Goal: Task Accomplishment & Management: Use online tool/utility

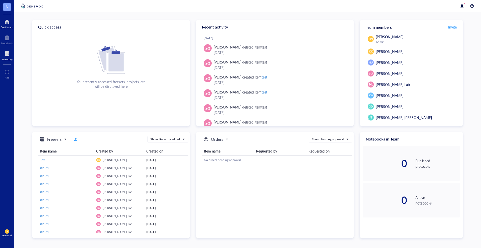
click at [5, 55] on div at bounding box center [7, 54] width 11 height 8
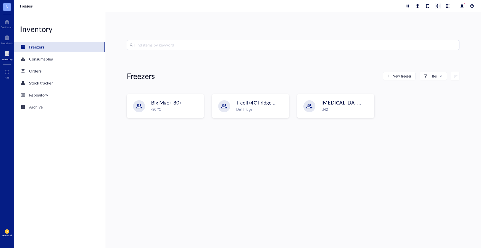
click at [437, 7] on div at bounding box center [438, 6] width 6 height 6
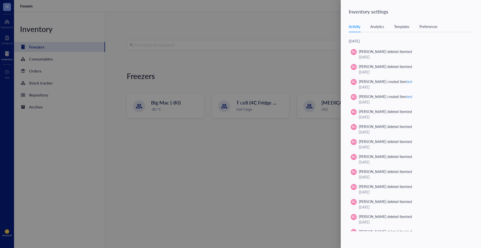
click at [400, 27] on div "Templates" at bounding box center [401, 27] width 15 height 6
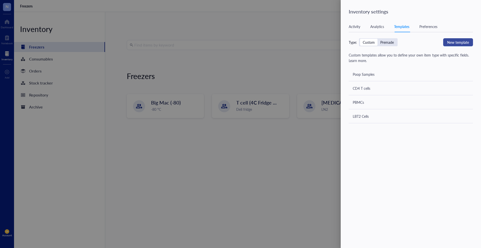
click at [464, 44] on span "New template" at bounding box center [458, 43] width 22 height 6
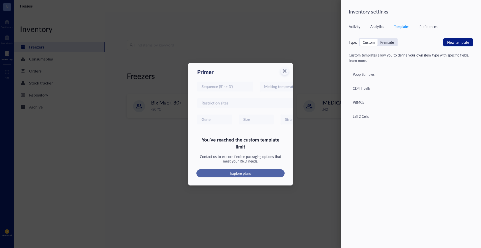
click at [243, 171] on span "Explore plans" at bounding box center [240, 173] width 20 height 5
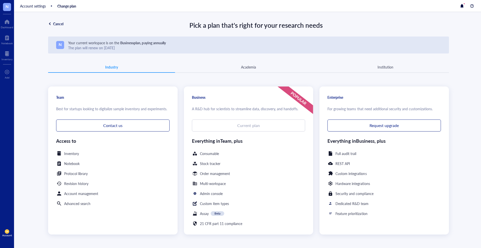
click at [53, 24] on div "Cancel" at bounding box center [58, 24] width 10 height 5
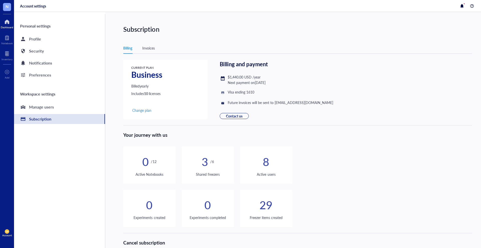
click at [8, 24] on div at bounding box center [7, 22] width 13 height 8
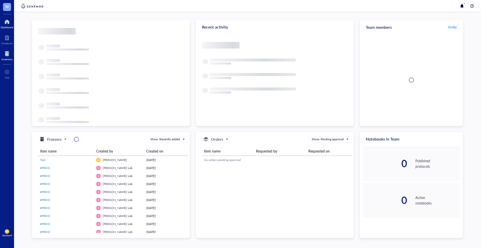
click at [9, 53] on div at bounding box center [7, 54] width 11 height 8
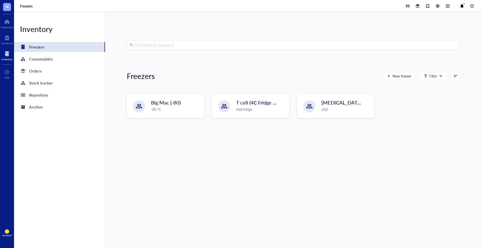
click at [437, 8] on div at bounding box center [438, 6] width 6 height 6
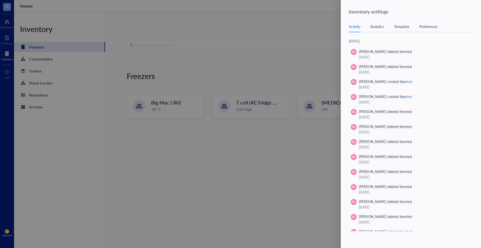
click at [404, 28] on div "Templates" at bounding box center [401, 27] width 15 height 6
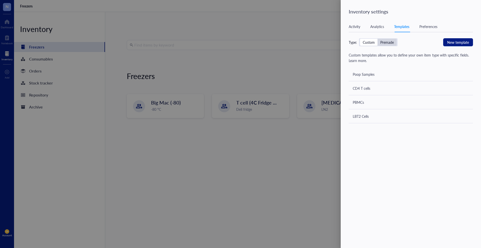
click at [387, 44] on div "Premade" at bounding box center [387, 42] width 14 height 5
click at [377, 39] on input "Premade" at bounding box center [377, 39] width 0 height 0
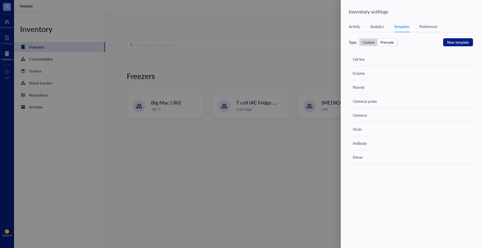
click at [369, 44] on div "Custom" at bounding box center [369, 42] width 12 height 5
click at [360, 39] on input "Custom" at bounding box center [360, 39] width 0 height 0
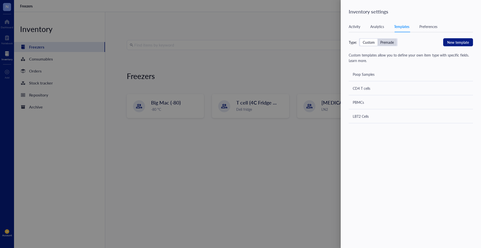
click at [387, 43] on div "Premade" at bounding box center [387, 42] width 14 height 5
click at [377, 39] on input "Premade" at bounding box center [377, 39] width 0 height 0
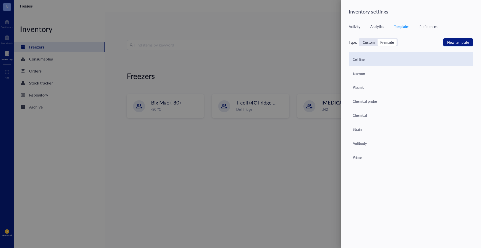
click at [364, 59] on div "Cell line" at bounding box center [359, 60] width 12 height 6
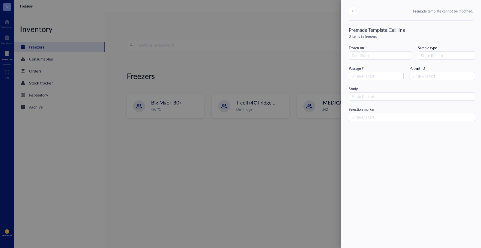
click at [375, 30] on div "Premade Template: Cell line" at bounding box center [377, 30] width 57 height 7
click at [391, 30] on div "Premade Template: Cell line" at bounding box center [377, 30] width 57 height 7
click at [353, 10] on icon "button" at bounding box center [353, 11] width 4 height 4
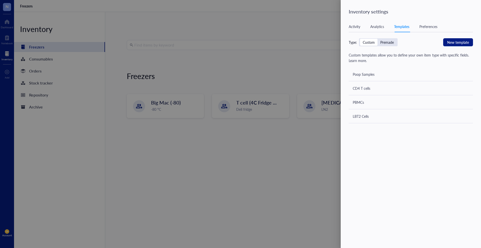
click at [364, 44] on div "Custom" at bounding box center [369, 42] width 12 height 5
click at [360, 39] on input "Custom" at bounding box center [360, 39] width 0 height 0
click at [365, 43] on div "Custom" at bounding box center [369, 42] width 12 height 5
click at [360, 39] on input "Custom" at bounding box center [360, 39] width 0 height 0
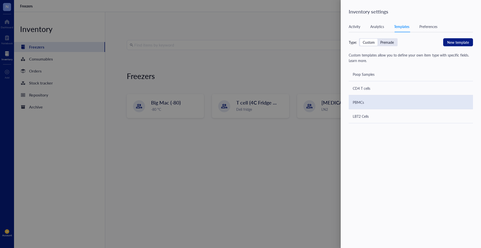
click at [367, 103] on div "PBMCs" at bounding box center [411, 102] width 124 height 14
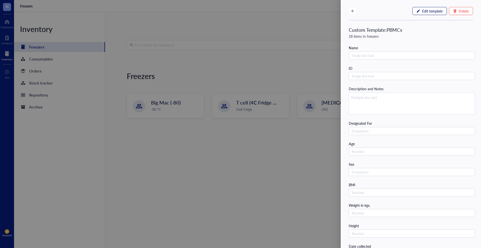
click at [422, 10] on span "Edit template" at bounding box center [432, 11] width 21 height 4
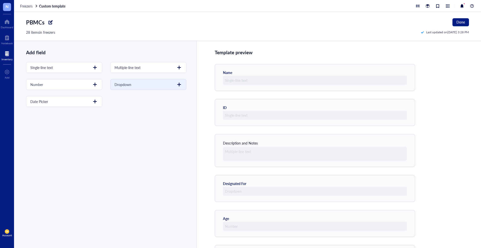
click at [176, 86] on div at bounding box center [179, 85] width 8 height 8
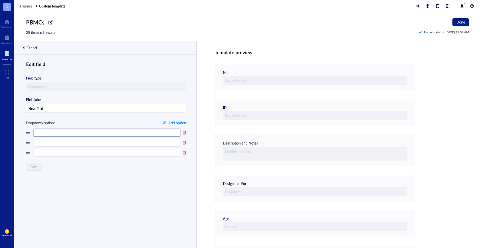
click at [117, 131] on input "text" at bounding box center [107, 133] width 147 height 8
click at [95, 106] on input "New field" at bounding box center [106, 108] width 160 height 9
type input "Cell Type"
click at [92, 136] on input "text" at bounding box center [107, 133] width 147 height 8
type input "B"
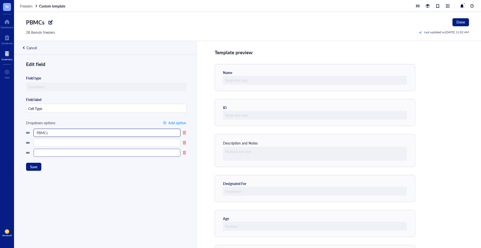
type input "PBMCs"
click at [80, 155] on input "text" at bounding box center [107, 153] width 147 height 8
type input "[MEDICAL_DATA]"
click at [73, 146] on input "text" at bounding box center [107, 143] width 147 height 8
type input "[MEDICAL_DATA]"
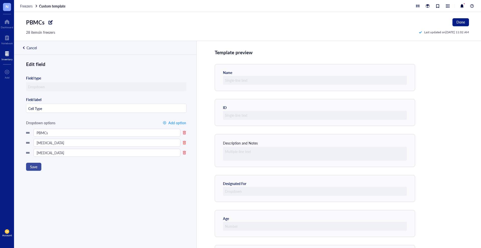
click at [34, 168] on span "Save" at bounding box center [33, 167] width 7 height 4
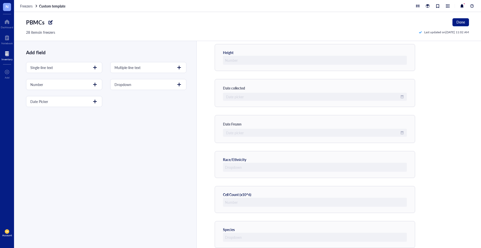
scroll to position [420, 0]
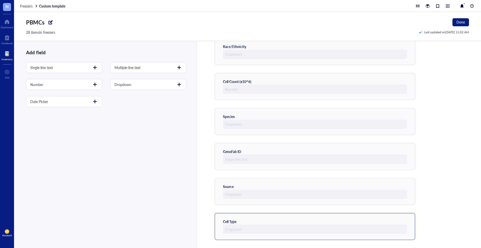
drag, startPoint x: 249, startPoint y: 218, endPoint x: 256, endPoint y: 213, distance: 8.5
click at [256, 213] on div "Cell Type" at bounding box center [315, 226] width 200 height 27
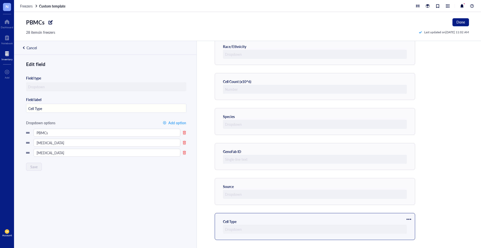
click at [409, 218] on div at bounding box center [409, 220] width 8 height 8
click at [418, 228] on span "Move up" at bounding box center [423, 228] width 29 height 6
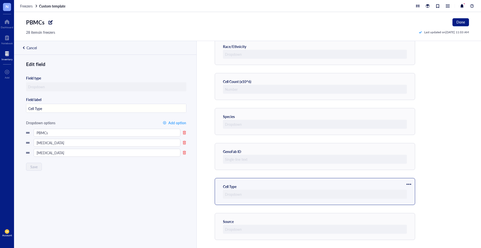
click at [410, 182] on div at bounding box center [409, 185] width 8 height 8
click at [417, 191] on span "Move up" at bounding box center [423, 193] width 29 height 6
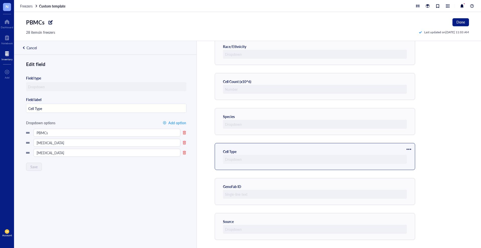
click at [409, 150] on div at bounding box center [409, 150] width 8 height 8
click at [413, 157] on span "Move up" at bounding box center [423, 158] width 29 height 6
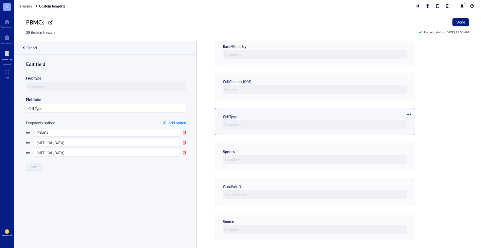
click at [411, 113] on div at bounding box center [409, 114] width 8 height 8
click at [415, 123] on span "Move up" at bounding box center [423, 123] width 29 height 6
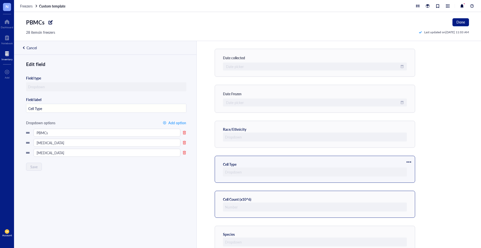
scroll to position [336, 0]
click at [410, 162] on div at bounding box center [409, 163] width 8 height 8
click at [415, 171] on span "Move up" at bounding box center [423, 172] width 29 height 6
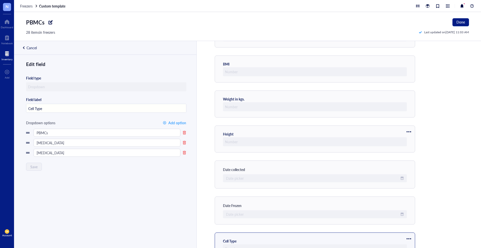
scroll to position [245, 0]
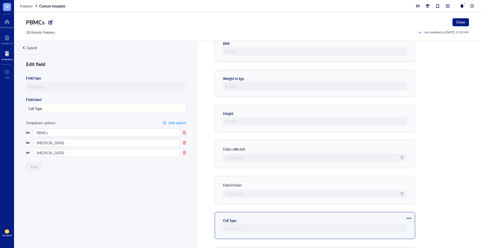
click at [410, 218] on div at bounding box center [409, 219] width 8 height 8
click at [416, 226] on span "Move up" at bounding box center [423, 227] width 29 height 6
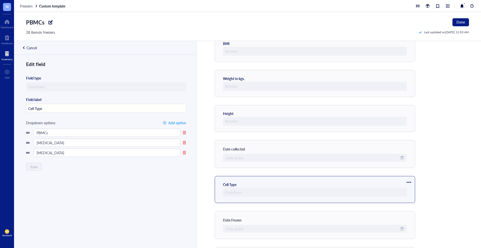
click at [408, 183] on div at bounding box center [409, 183] width 8 height 8
click at [415, 189] on span "Move up" at bounding box center [423, 191] width 29 height 6
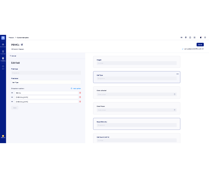
scroll to position [420, 0]
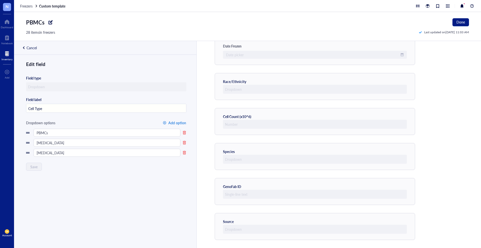
click at [172, 123] on span "Add option" at bounding box center [177, 123] width 18 height 4
click at [86, 165] on input "text" at bounding box center [107, 163] width 147 height 8
type input "Pan [MEDICAL_DATA]"
click at [36, 154] on input "[MEDICAL_DATA]" at bounding box center [107, 153] width 147 height 8
type input "[MEDICAL_DATA]"
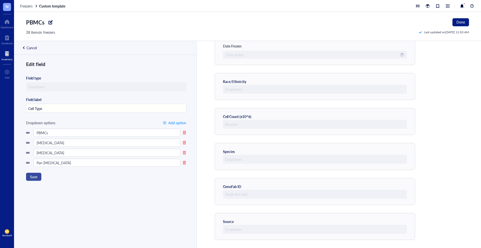
click at [32, 177] on span "Save" at bounding box center [33, 177] width 7 height 4
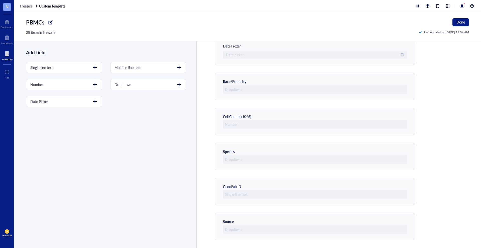
click at [51, 23] on div at bounding box center [51, 22] width 8 height 8
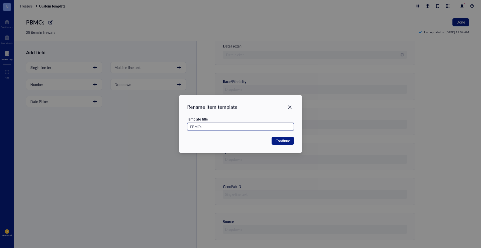
type input "\"
type input "Immune Cells"
click at [277, 140] on span "Continue" at bounding box center [283, 141] width 14 height 6
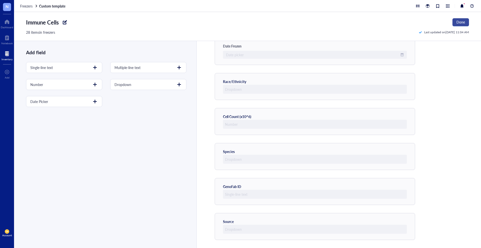
click at [459, 22] on span "Done" at bounding box center [460, 22] width 9 height 4
